Goal: Task Accomplishment & Management: Complete application form

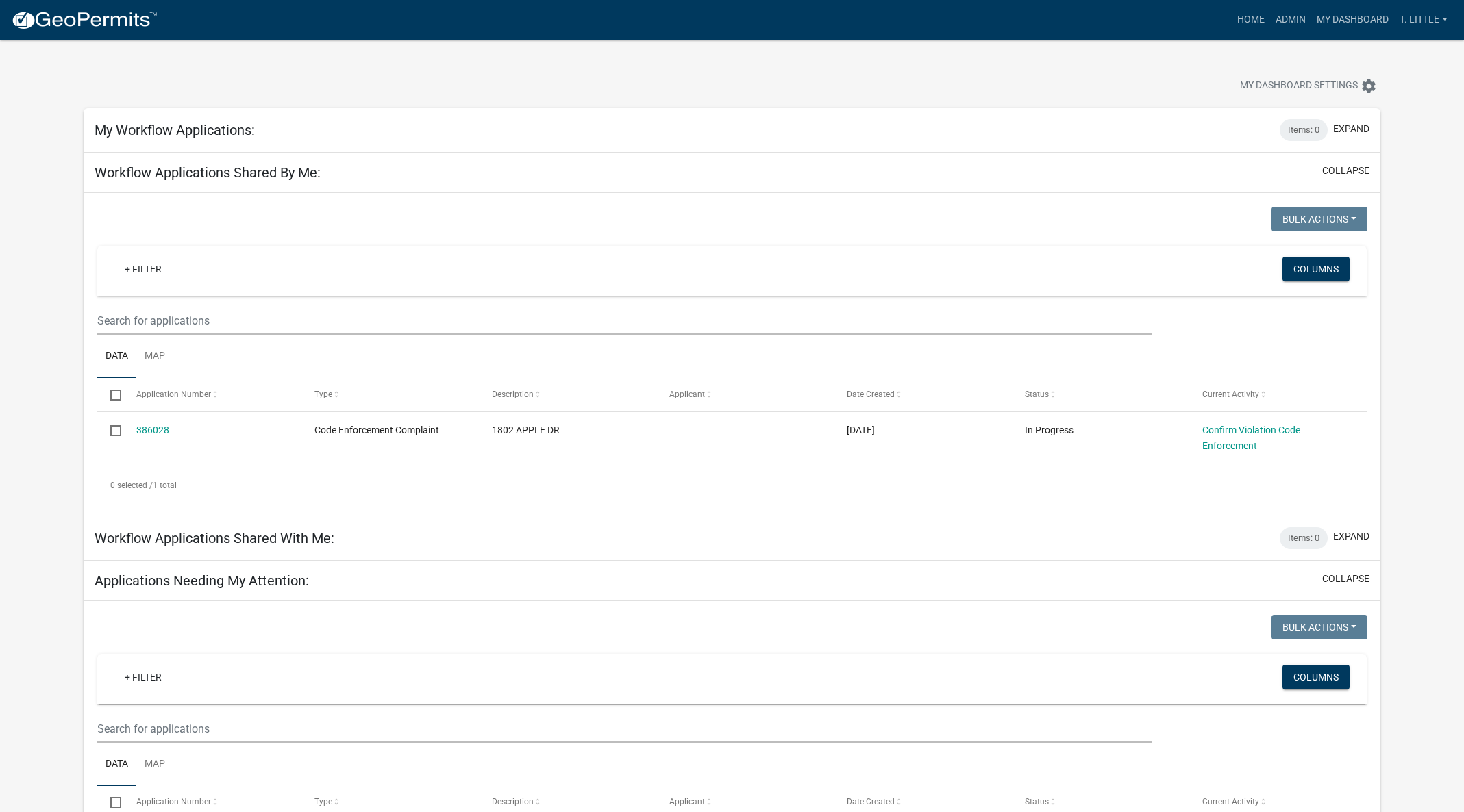
scroll to position [1541, 0]
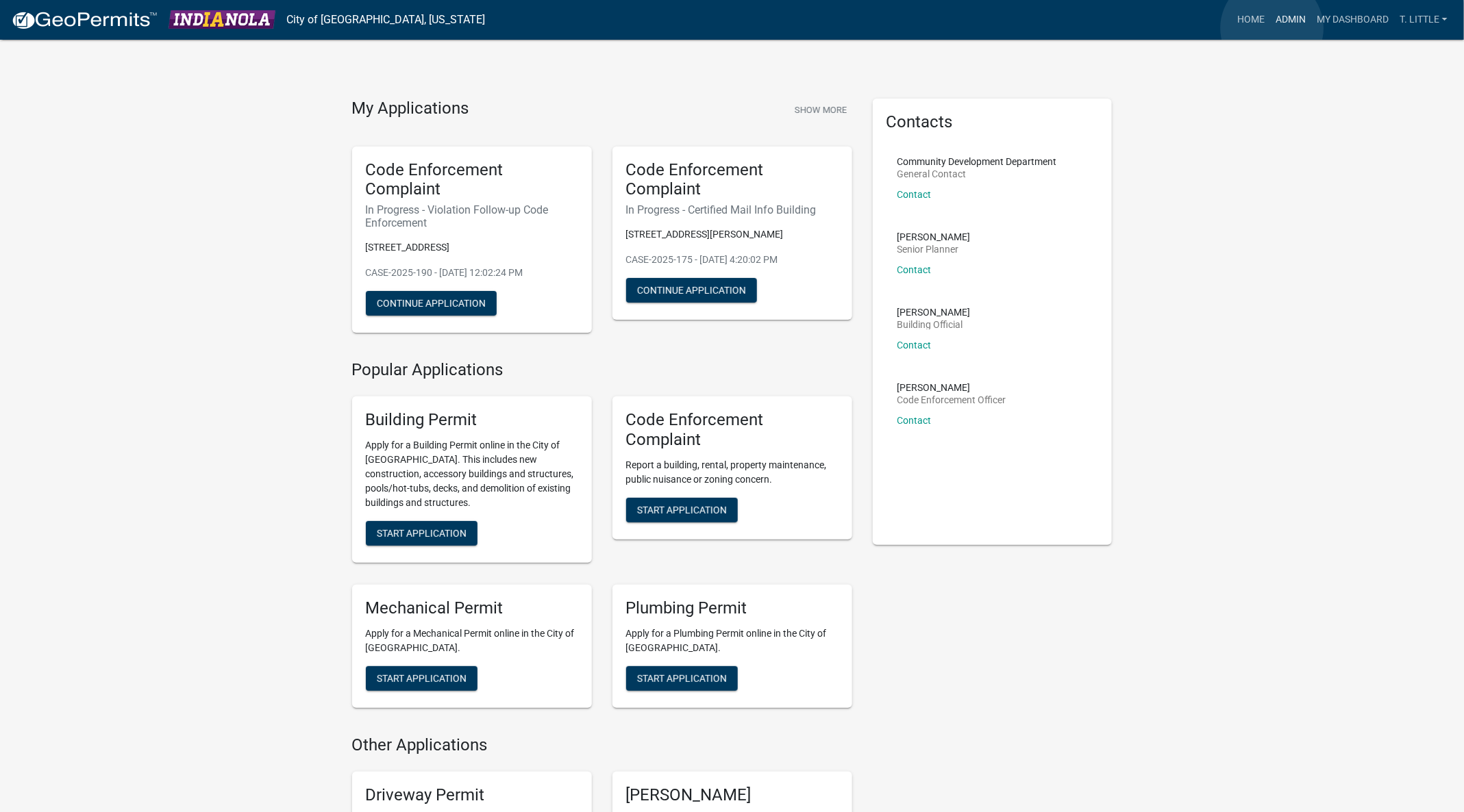
click at [1272, 28] on link "Admin" at bounding box center [1290, 19] width 41 height 26
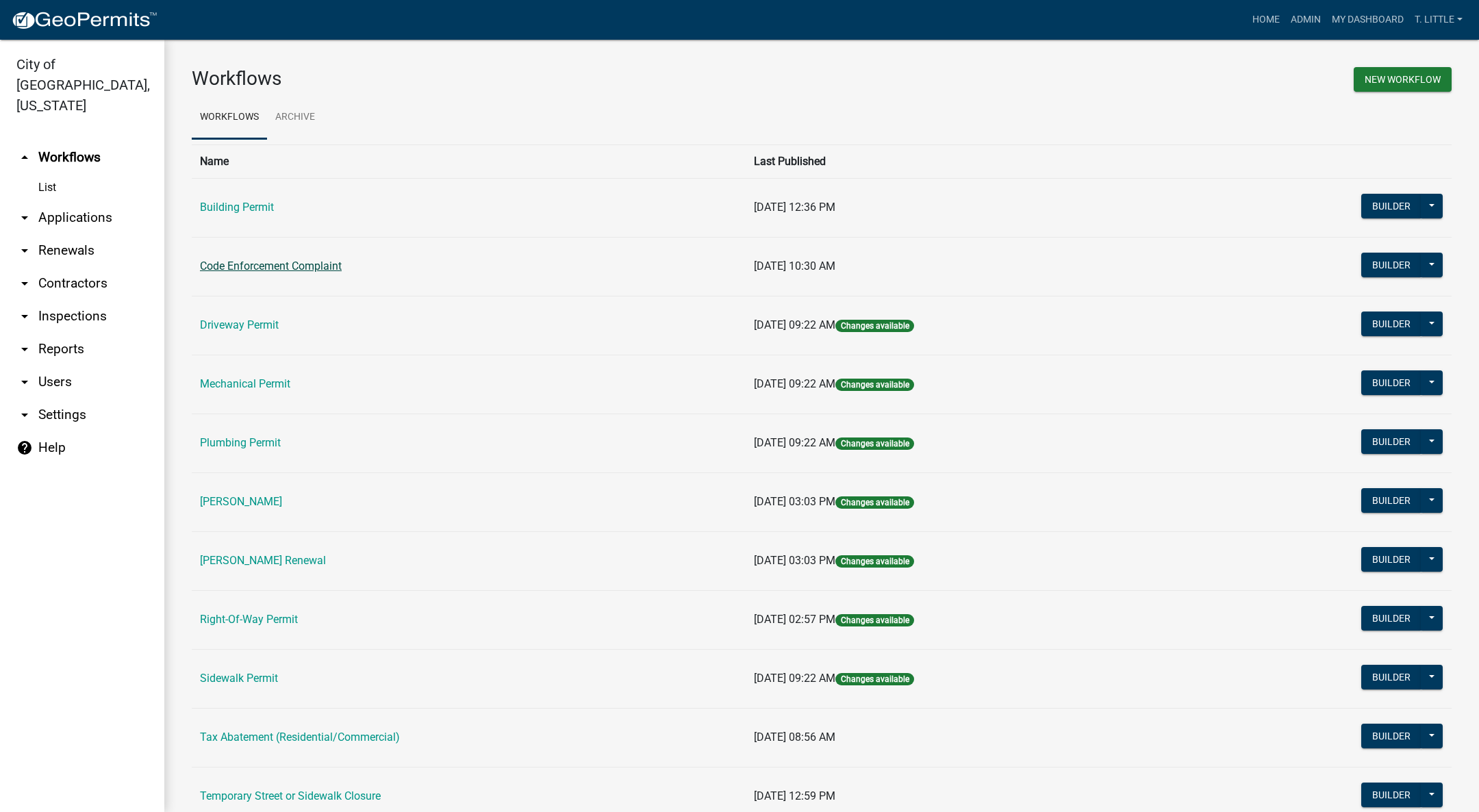
click at [256, 268] on link "Code Enforcement Complaint" at bounding box center [271, 266] width 142 height 13
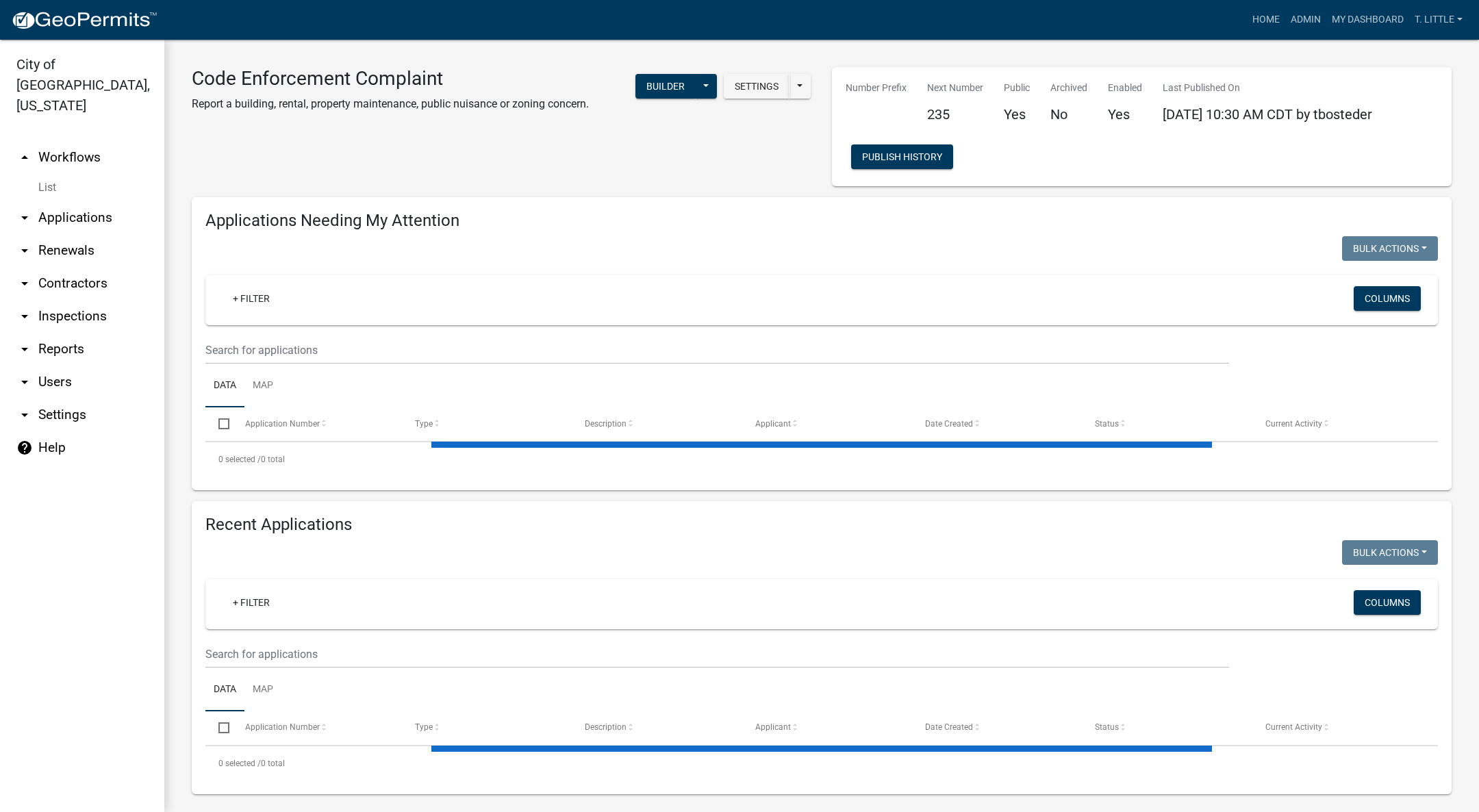
select select "3: 100"
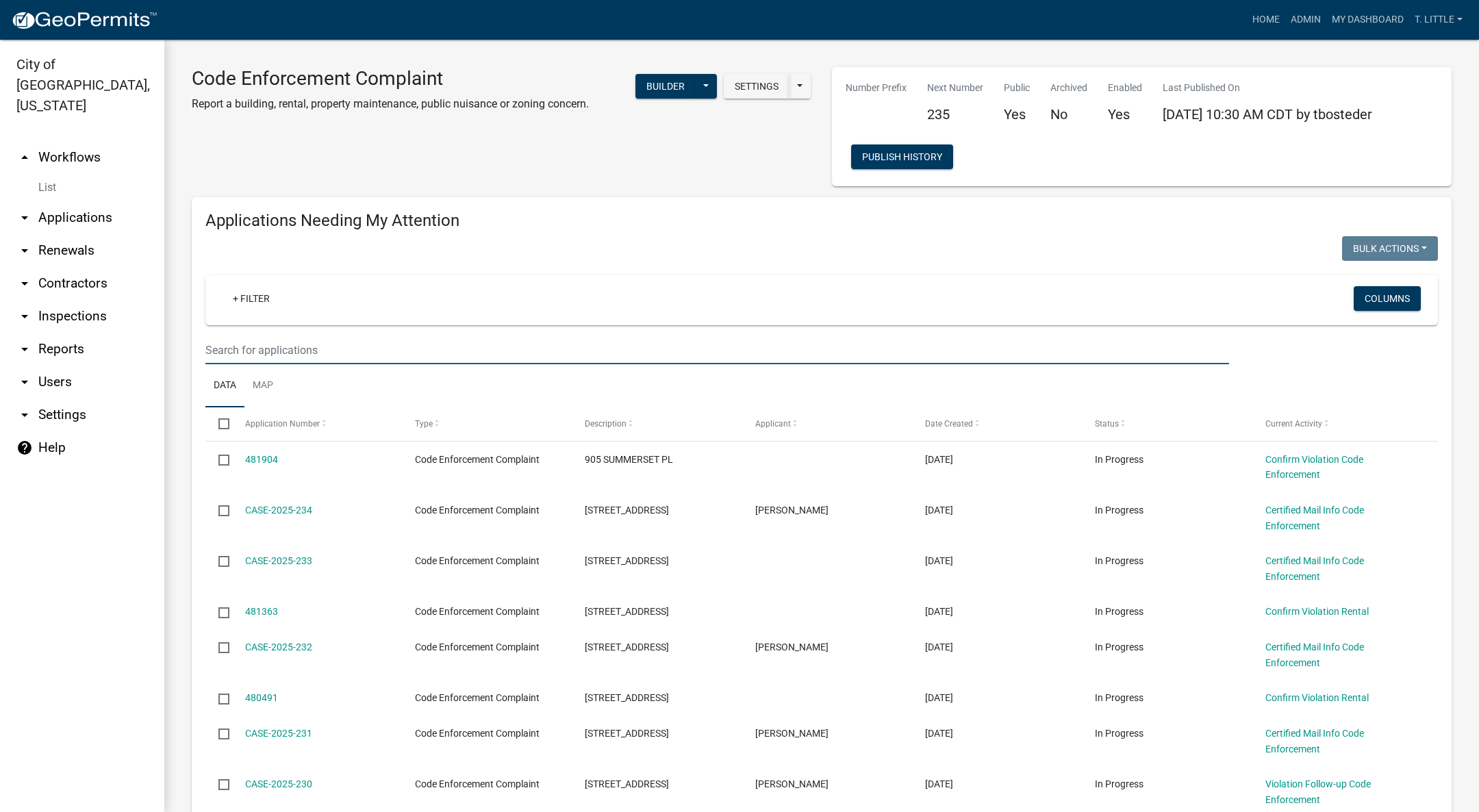
click at [418, 343] on input "text" at bounding box center [718, 350] width 1024 height 28
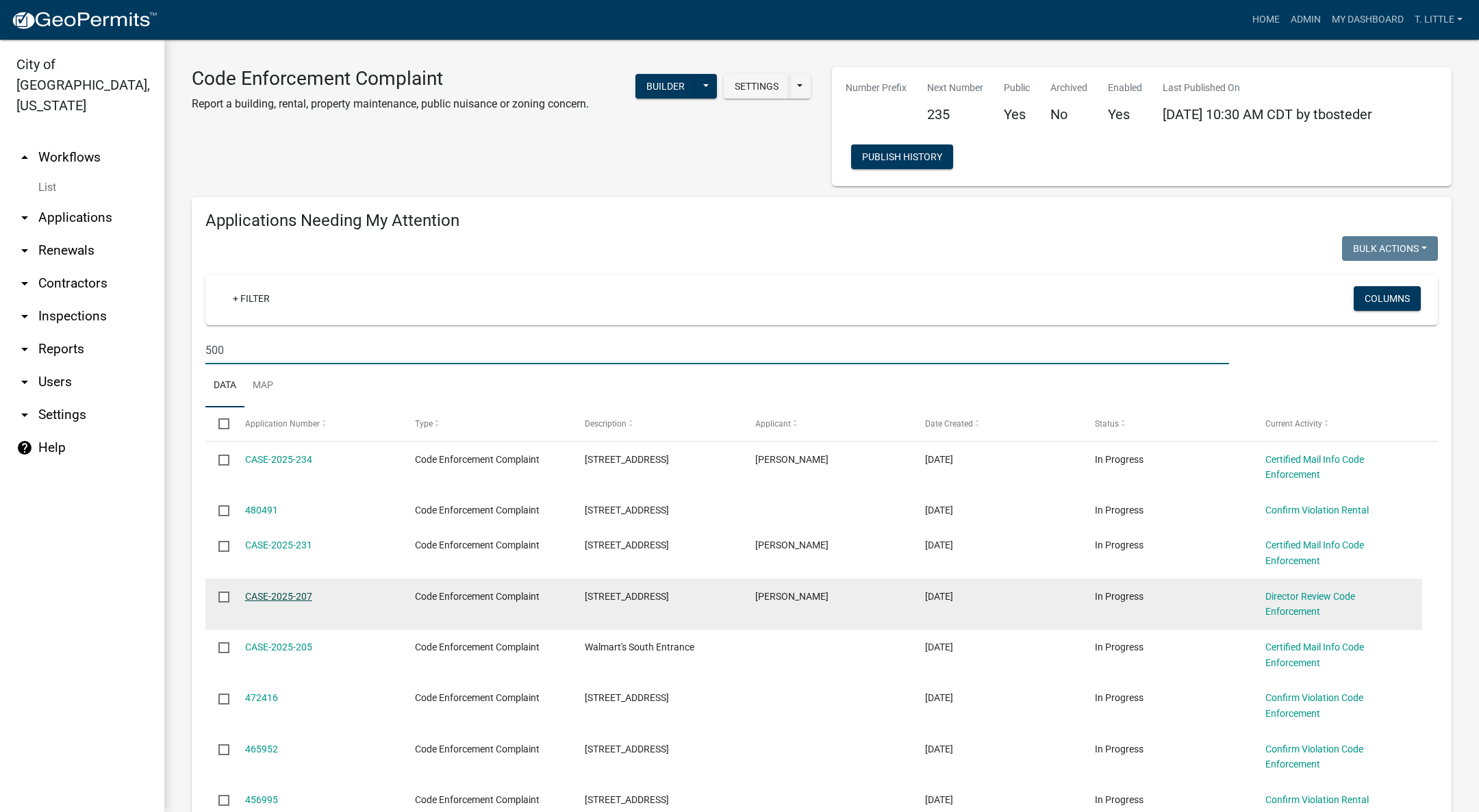
type input "500"
click at [269, 594] on link "CASE-2025-207" at bounding box center [279, 596] width 67 height 11
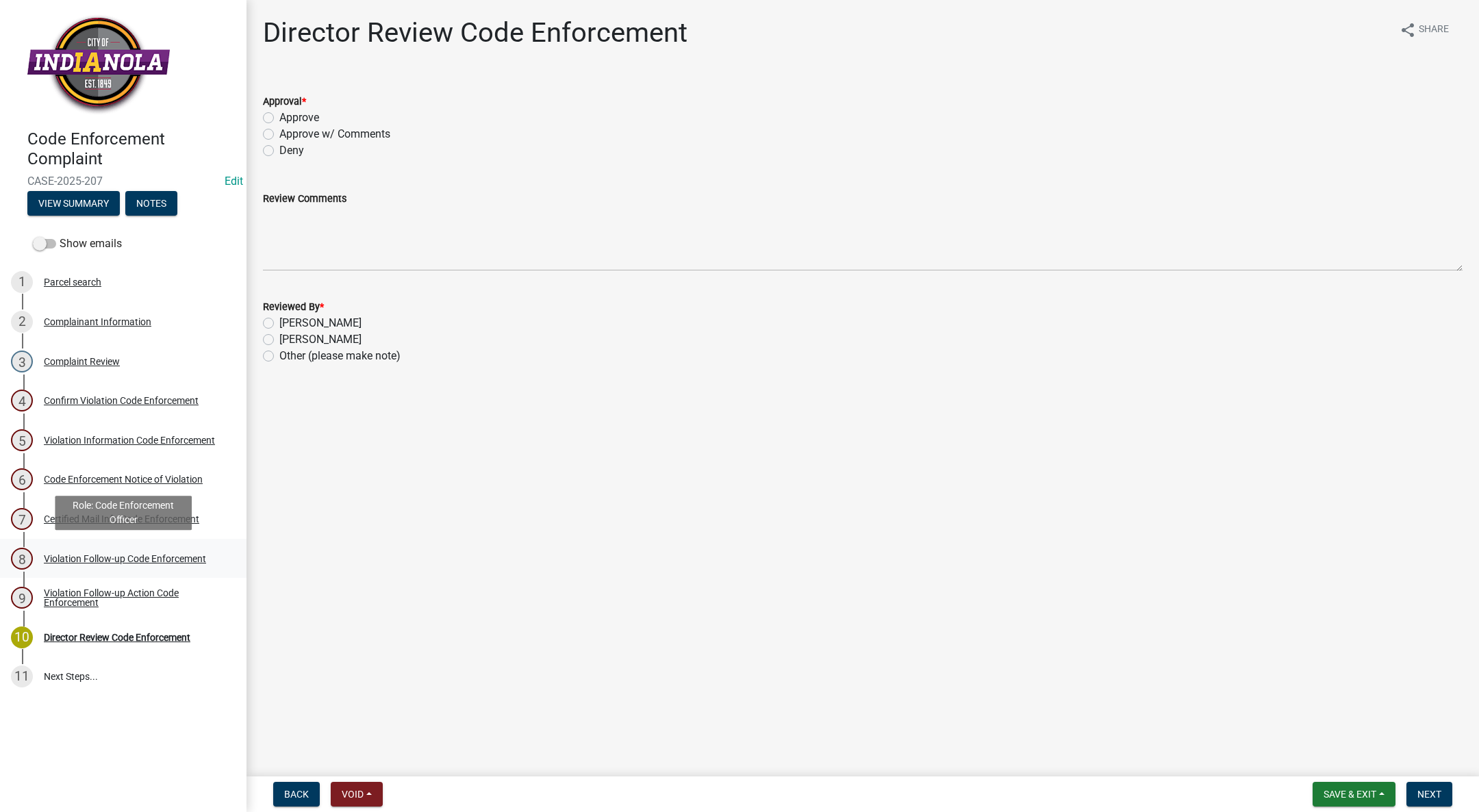
click at [150, 576] on link "8 Violation Follow-up Code Enforcement" at bounding box center [123, 558] width 246 height 40
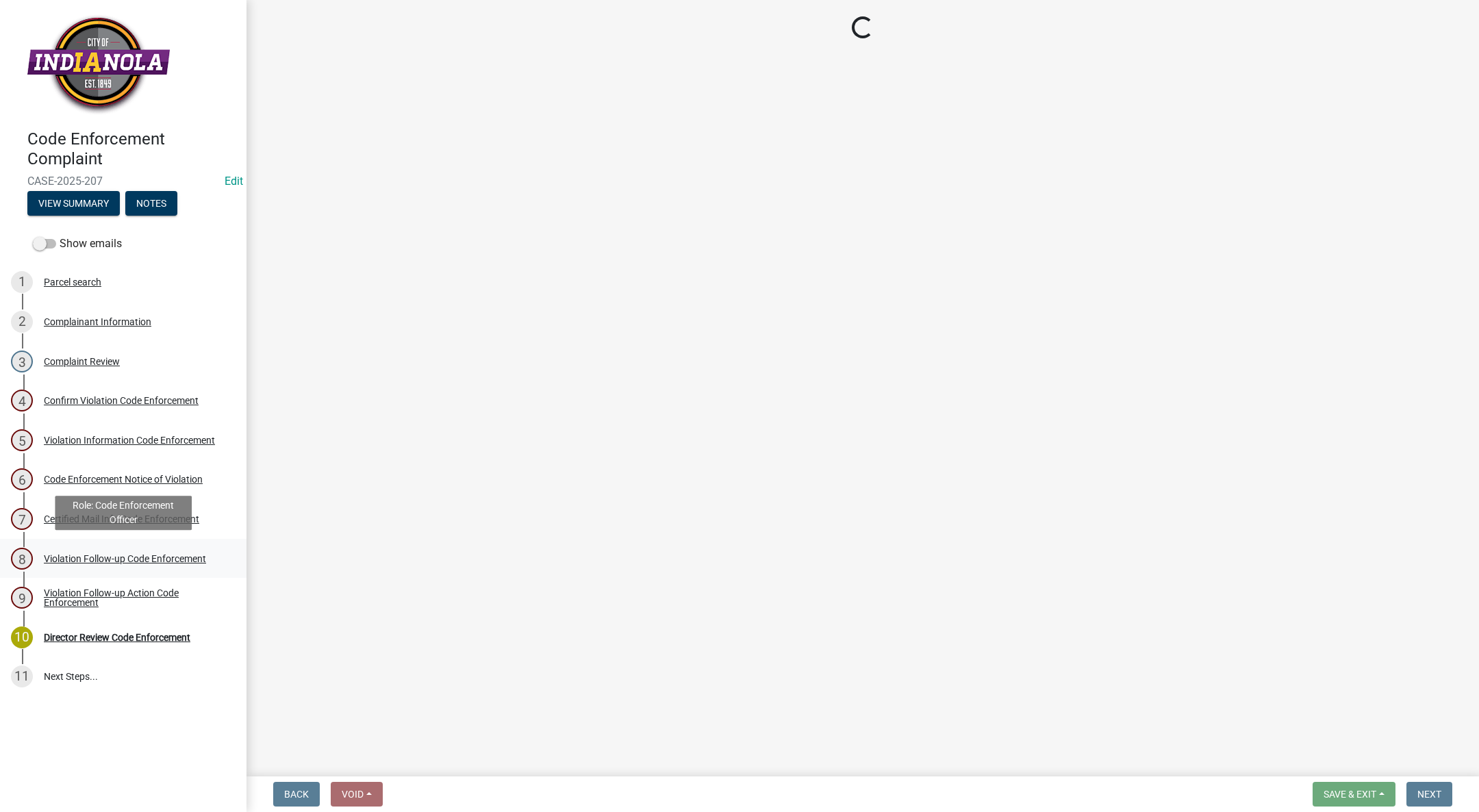
select select "634d5426-b8b3-48ee-aa1e-d523f7499186"
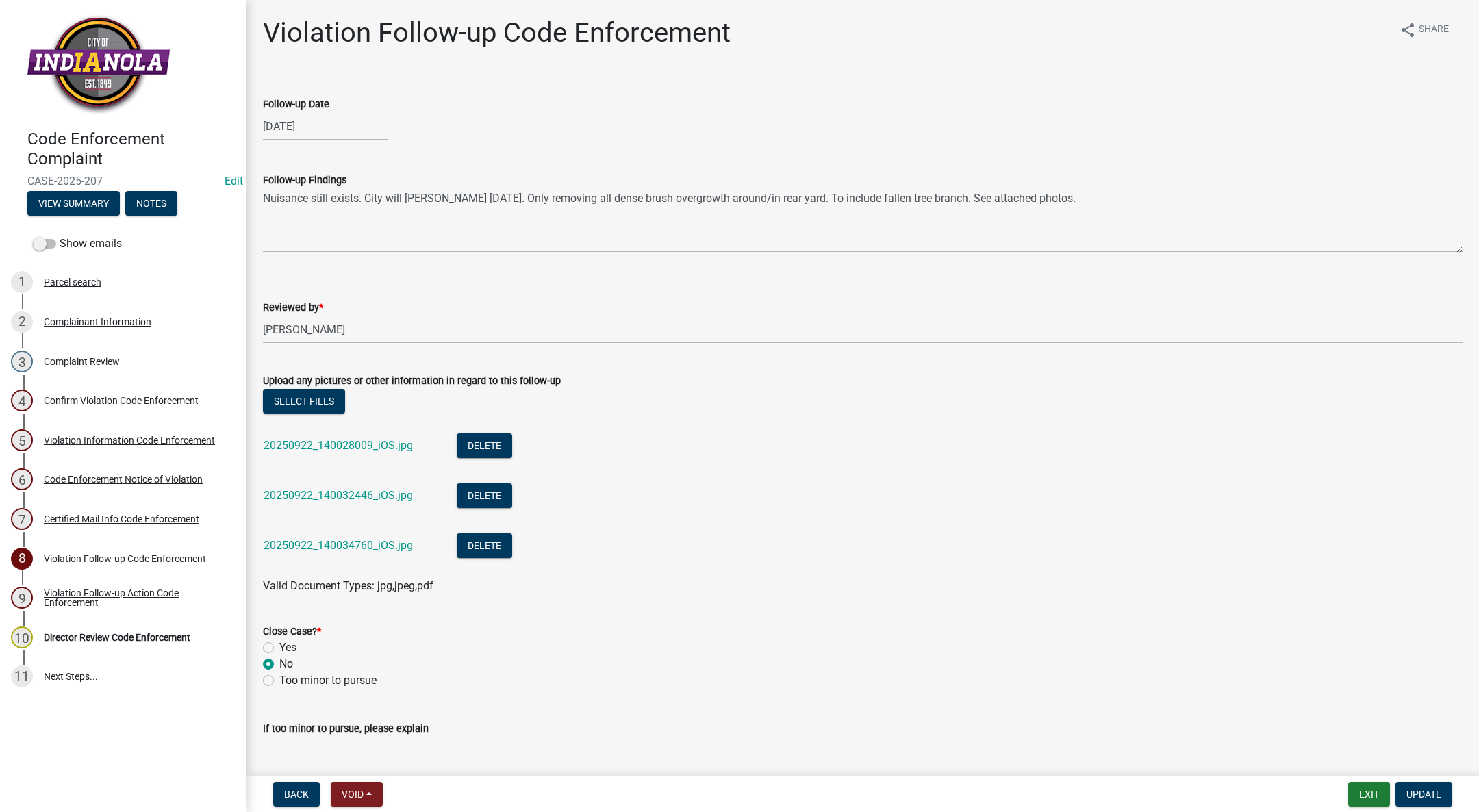
click at [346, 454] on div "20250922_140028009_iOS.jpg" at bounding box center [349, 447] width 171 height 28
click at [344, 446] on link "20250922_140028009_iOS.jpg" at bounding box center [338, 445] width 150 height 13
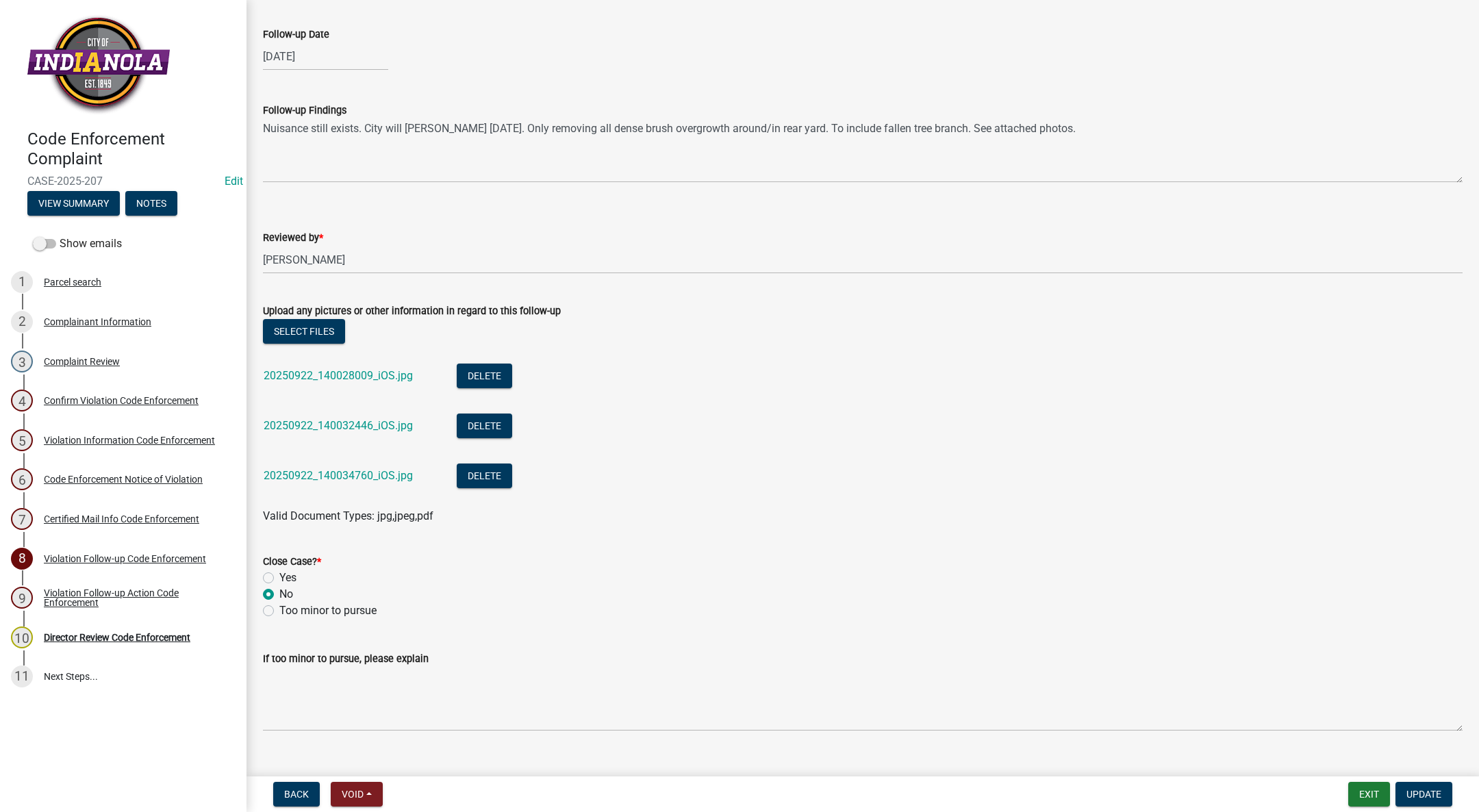
scroll to position [94, 0]
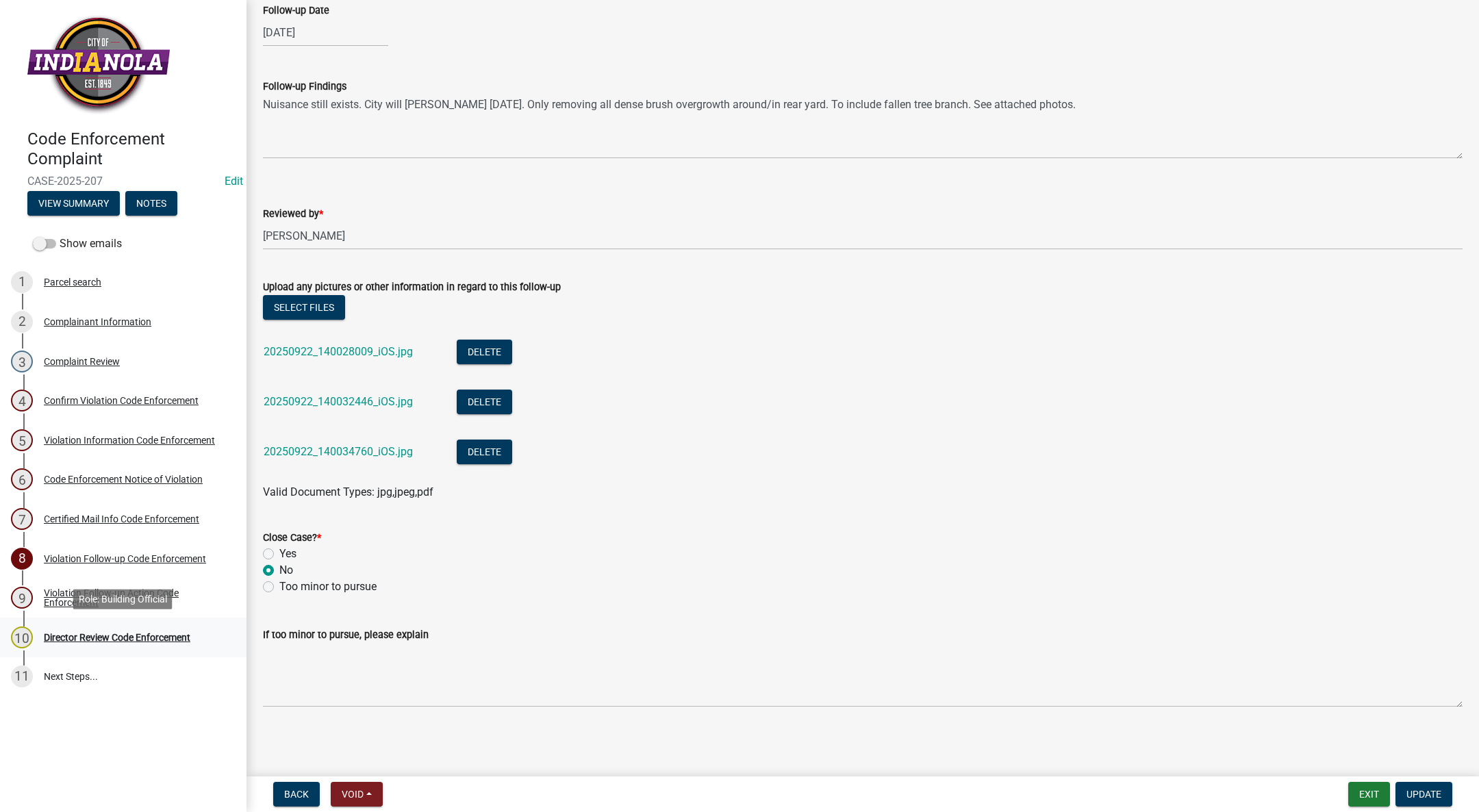
click at [171, 641] on div "Director Review Code Enforcement" at bounding box center [117, 637] width 146 height 9
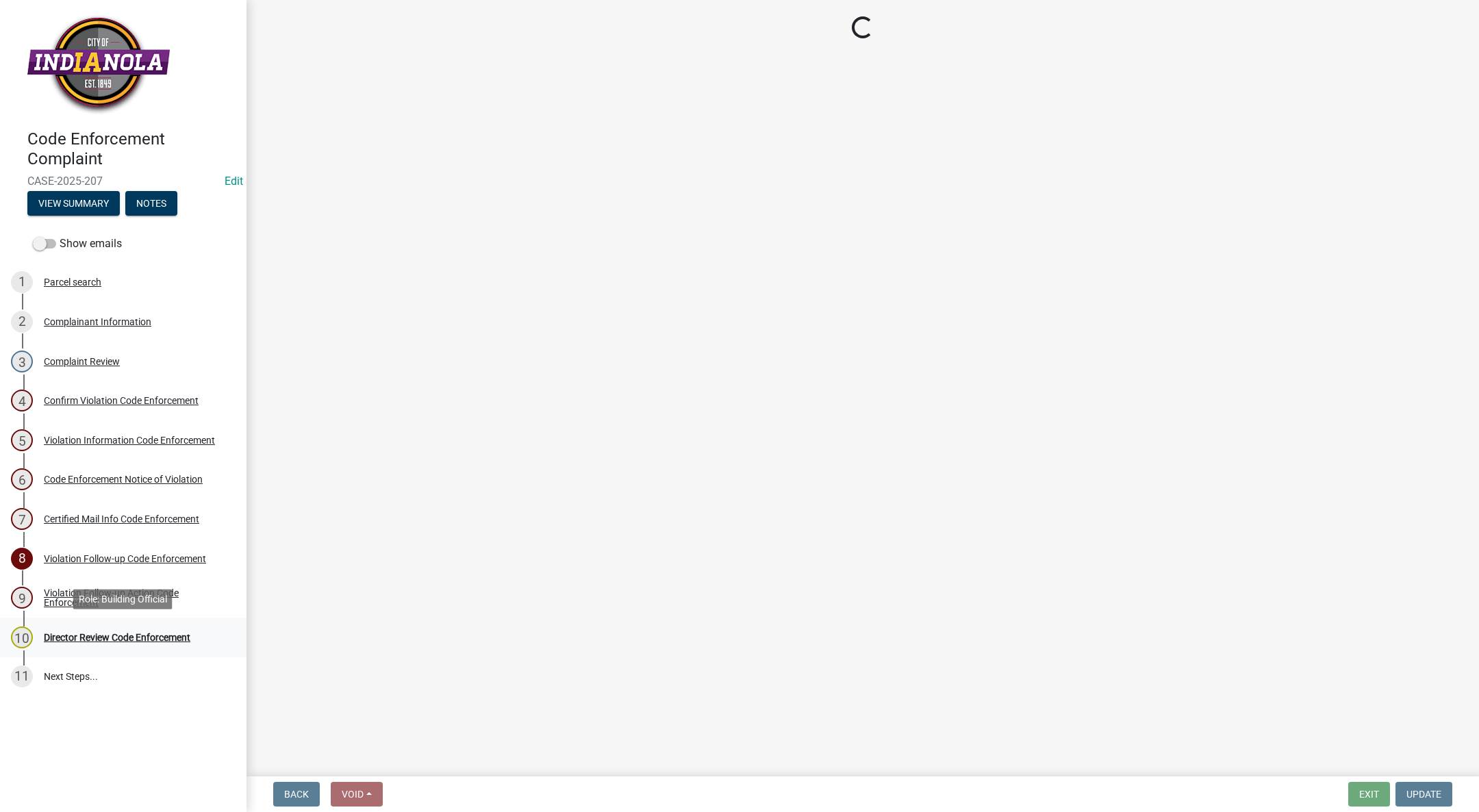
scroll to position [0, 0]
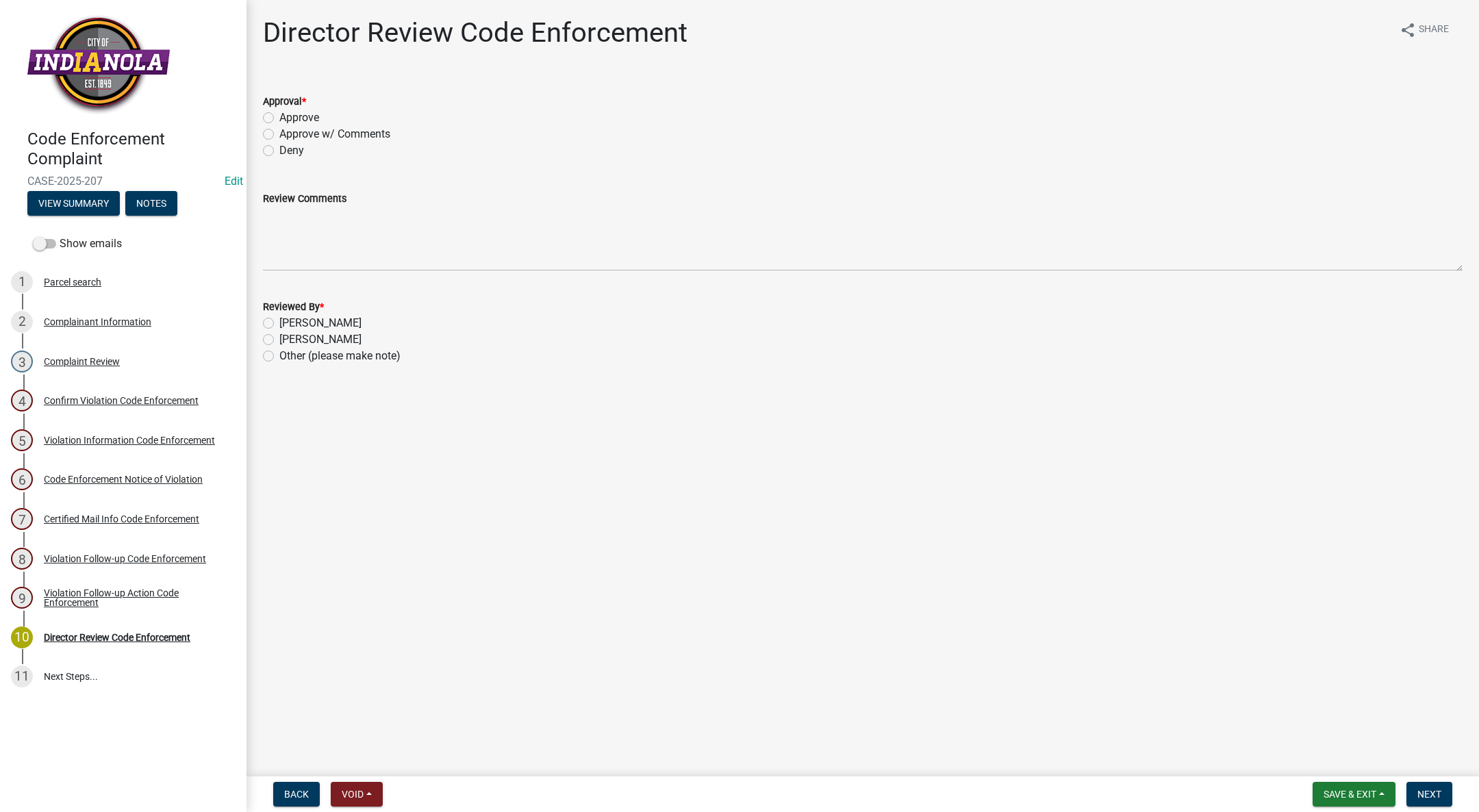
click at [279, 119] on label "Approve" at bounding box center [298, 118] width 40 height 16
click at [279, 118] on input "Approve" at bounding box center [283, 114] width 9 height 9
radio input "true"
click at [279, 340] on label "[PERSON_NAME]" at bounding box center [319, 339] width 82 height 16
click at [279, 340] on input "[PERSON_NAME]" at bounding box center [283, 335] width 9 height 9
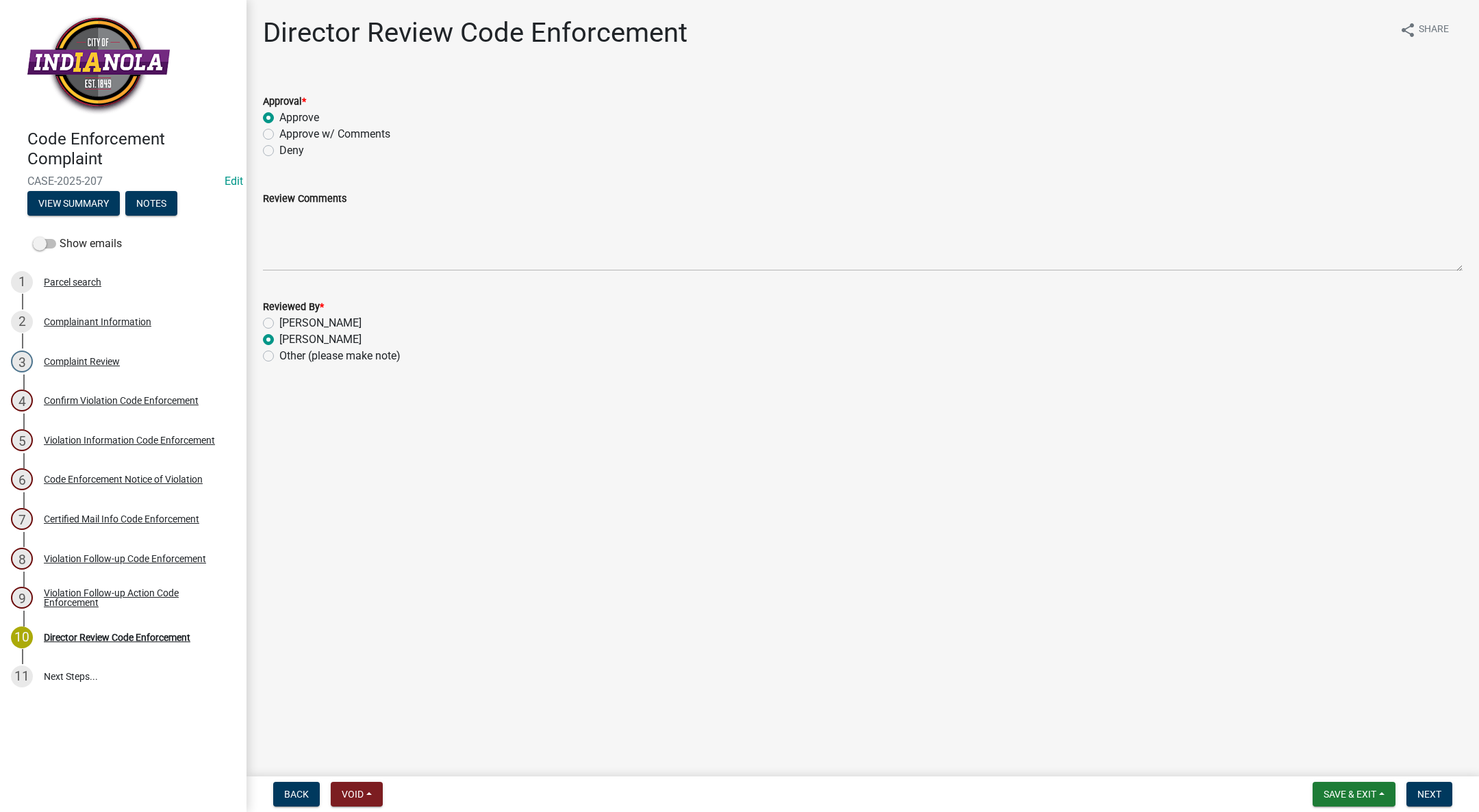
radio input "true"
click at [1430, 798] on span "Next" at bounding box center [1429, 794] width 24 height 11
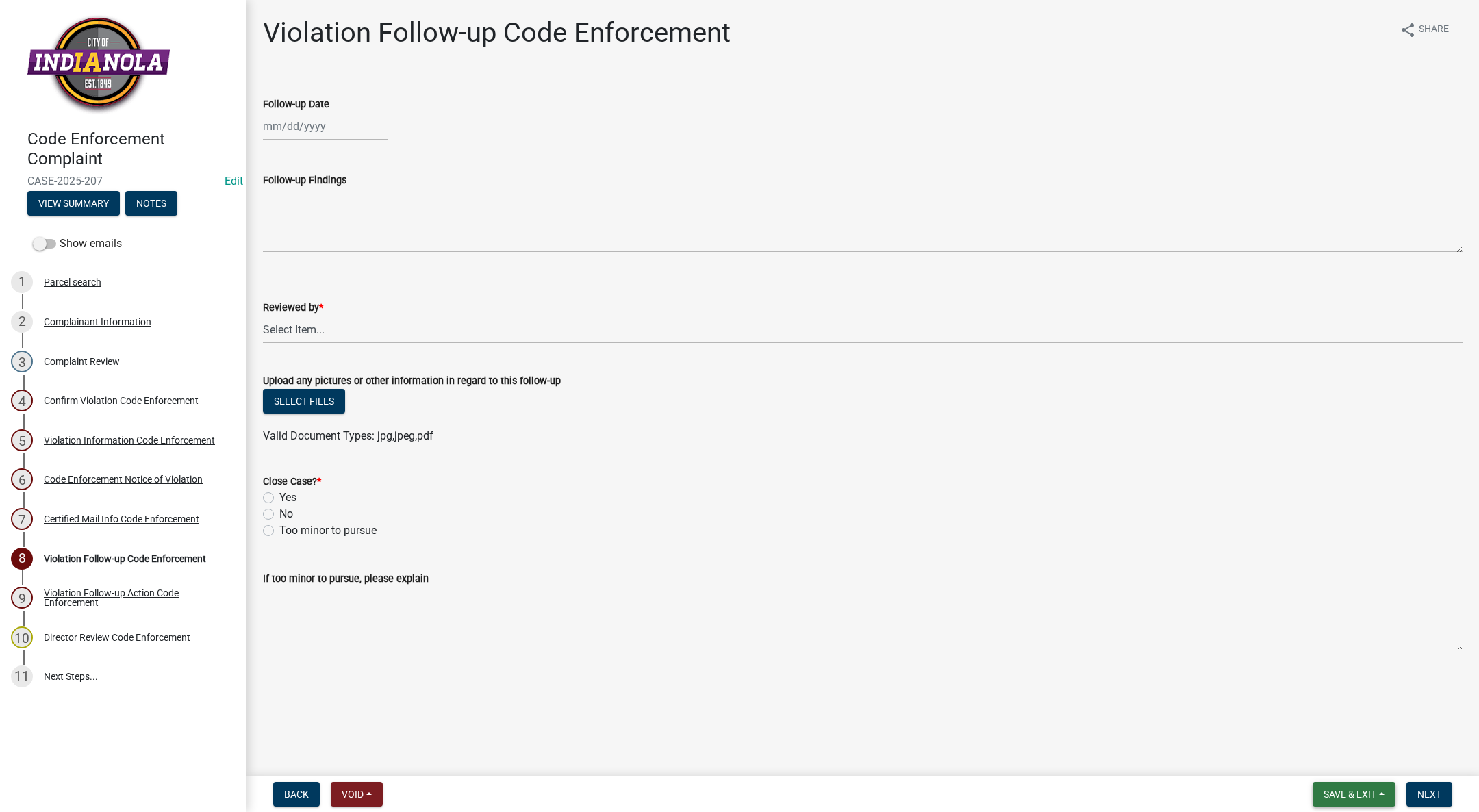
click at [1356, 795] on span "Save & Exit" at bounding box center [1350, 794] width 53 height 11
click at [1338, 757] on button "Save & Exit" at bounding box center [1340, 758] width 110 height 33
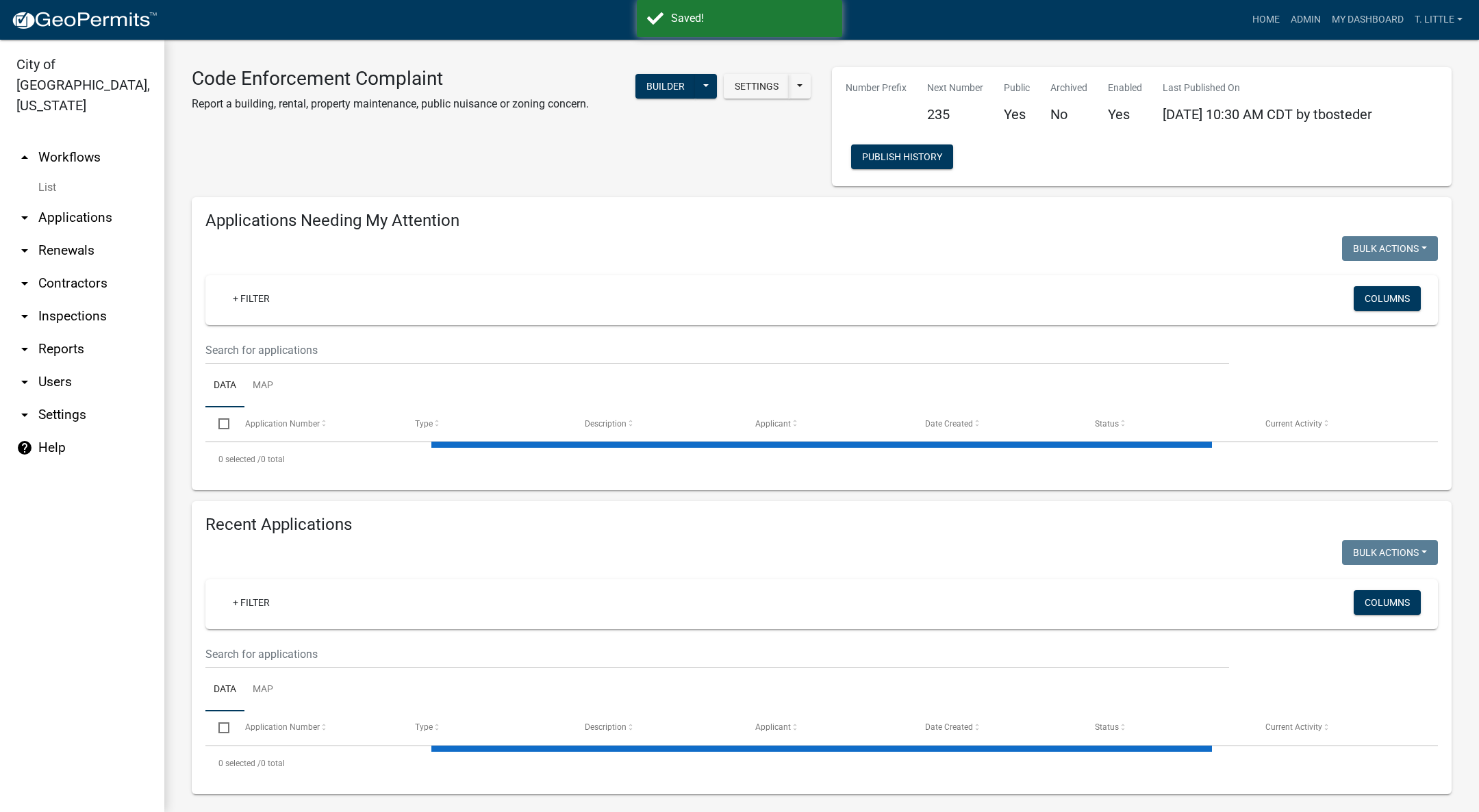
select select "3: 100"
